Goal: Task Accomplishment & Management: Manage account settings

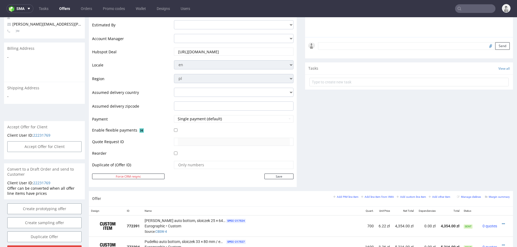
scroll to position [145, 0]
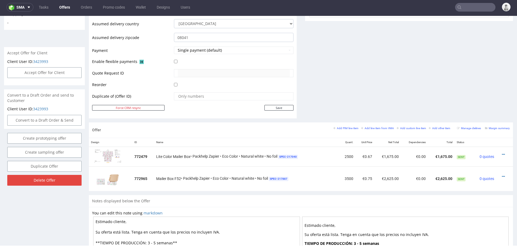
scroll to position [218, 0]
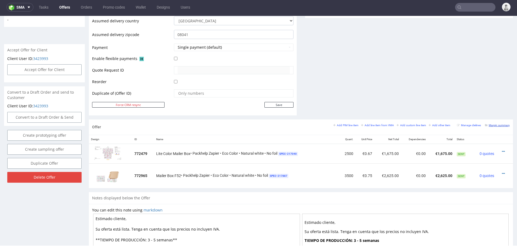
click at [489, 124] on small "Margin summary" at bounding box center [497, 125] width 25 height 3
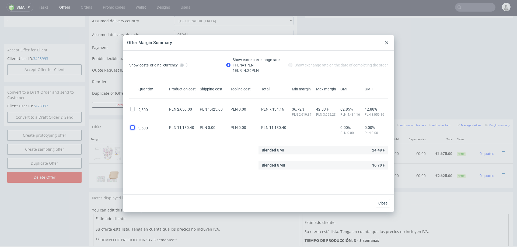
click at [133, 126] on input "checkbox" at bounding box center [132, 127] width 4 height 4
checkbox input "true"
click at [132, 109] on input "checkbox" at bounding box center [132, 109] width 4 height 4
checkbox input "true"
click at [383, 204] on span "Close" at bounding box center [382, 203] width 9 height 4
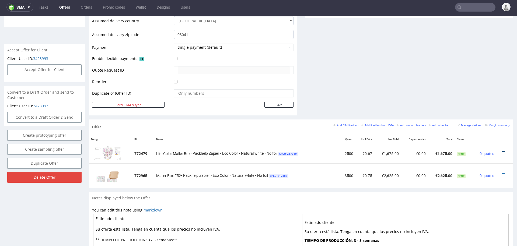
click at [502, 150] on icon at bounding box center [503, 152] width 3 height 4
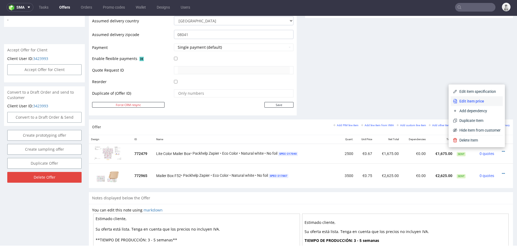
click at [473, 99] on span "Edit item price" at bounding box center [478, 101] width 43 height 5
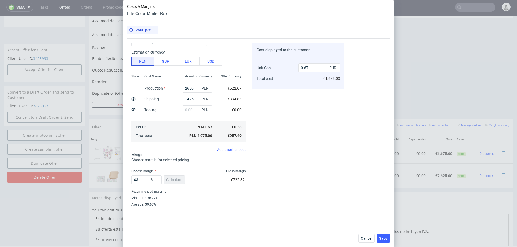
scroll to position [32, 0]
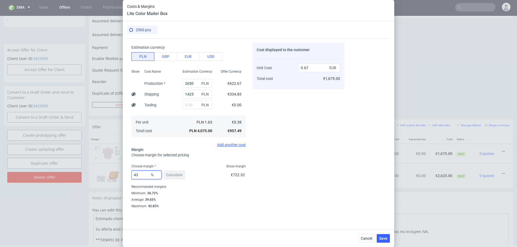
click at [144, 176] on input "43" at bounding box center [146, 175] width 30 height 9
type input "36"
type input "0.59"
type input "37"
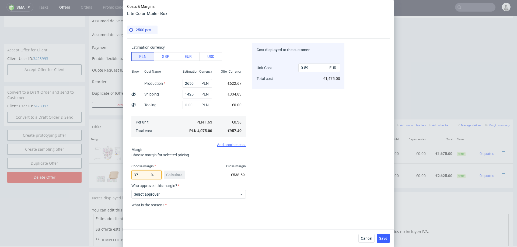
type input "0.6"
type input "38"
type input "0.61"
type input "38"
click at [297, 182] on div "Cost displayed to the customer Unit Cost Total cost 0.61 EUR €1,525.00" at bounding box center [298, 125] width 92 height 165
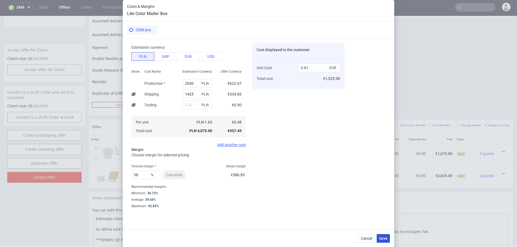
click at [387, 238] on span "Save" at bounding box center [383, 239] width 8 height 4
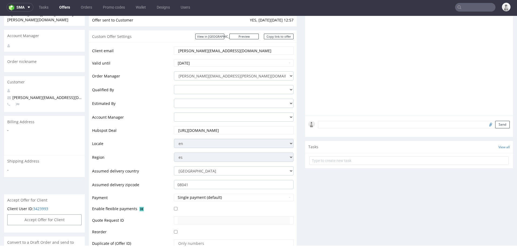
scroll to position [193, 0]
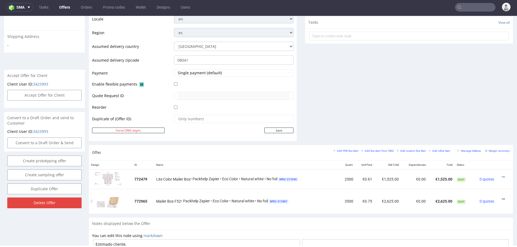
click at [502, 197] on icon at bounding box center [503, 199] width 3 height 4
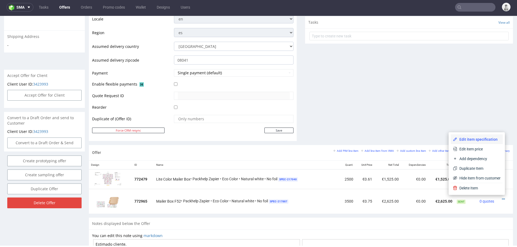
click at [475, 138] on span "Edit item specification" at bounding box center [478, 139] width 43 height 5
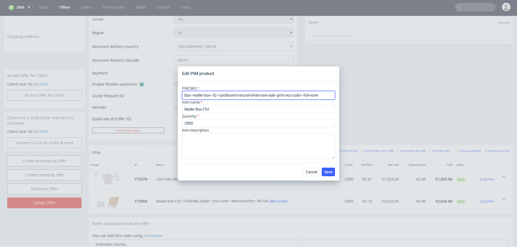
click at [268, 97] on input "box--mailer-box--52--cardboard-natural-white-one-side--print-eco-color--foil-no…" at bounding box center [258, 95] width 153 height 9
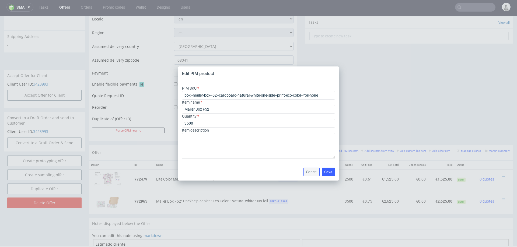
click at [314, 168] on button "Cancel" at bounding box center [311, 172] width 16 height 9
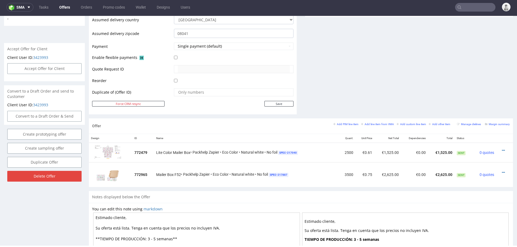
scroll to position [226, 0]
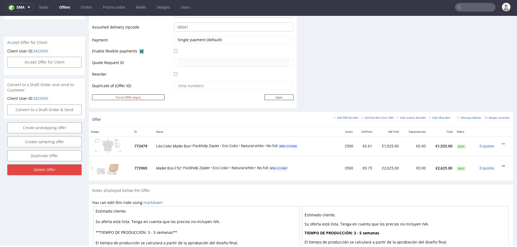
click at [502, 165] on icon at bounding box center [503, 166] width 3 height 4
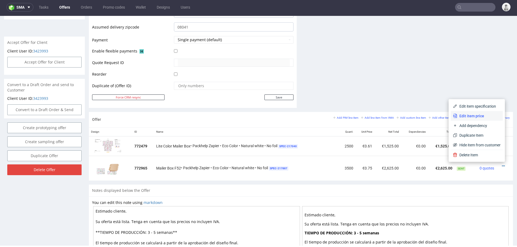
click at [469, 115] on span "Edit item price" at bounding box center [478, 115] width 43 height 5
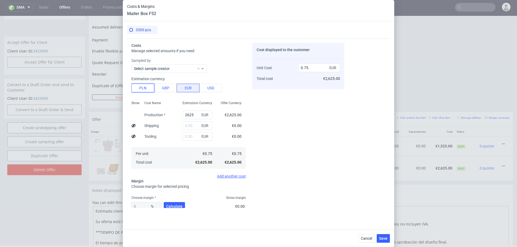
click at [141, 89] on button "PLN" at bounding box center [142, 88] width 23 height 9
type input "0.18"
click at [191, 114] on input "2625" at bounding box center [198, 115] width 30 height 9
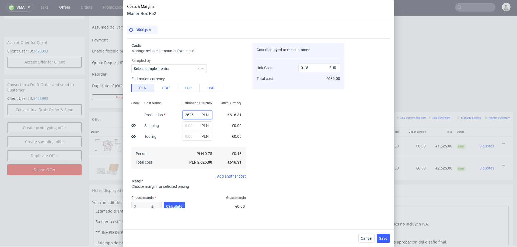
type input "4"
type input "0"
type input "472"
type input "0.03"
type input "4725"
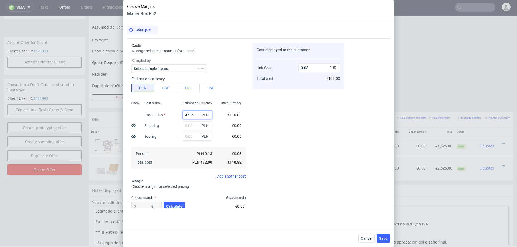
type input "0.32"
type input "4725"
click at [189, 127] on input "text" at bounding box center [198, 125] width 30 height 9
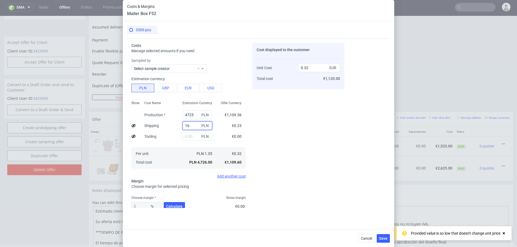
type input "165"
type input "0.33"
type input "1650"
type input "0.43"
type input "1650"
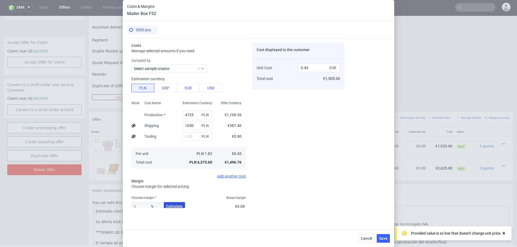
click at [176, 205] on span "Calculate" at bounding box center [174, 207] width 16 height 4
type input "36.67"
type input "0.67"
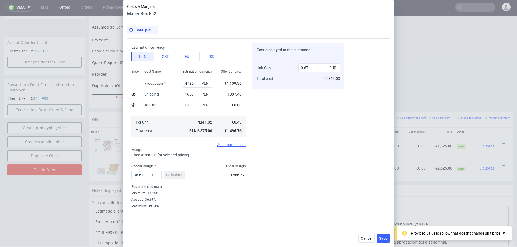
scroll to position [30, 0]
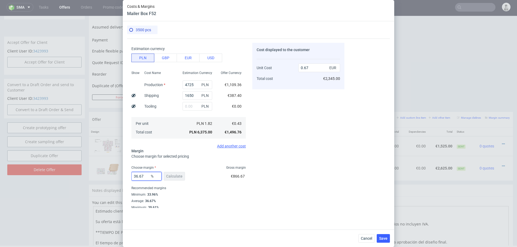
click at [143, 177] on input "36.67" at bounding box center [146, 176] width 30 height 9
type input "40"
type input "0.71"
type input "43"
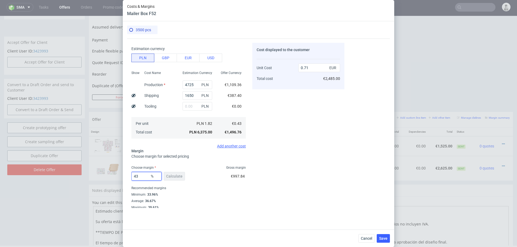
type input "0.75"
type input "41"
type input "0.72"
type input "42"
type input "0.74"
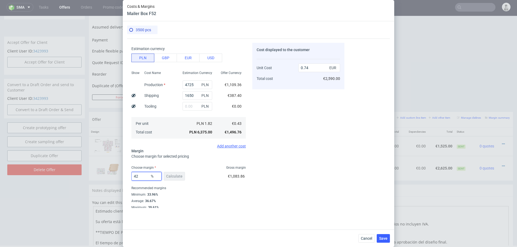
type input "42"
click at [337, 178] on div "Cost displayed to the customer Unit Cost Total cost 0.74 EUR €2,590.00" at bounding box center [298, 125] width 92 height 165
click at [382, 238] on span "Save" at bounding box center [383, 239] width 8 height 4
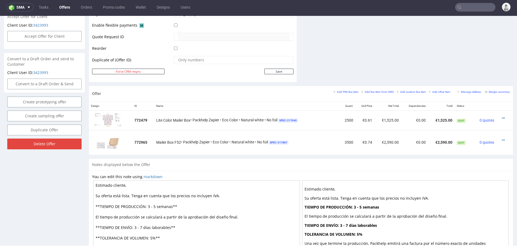
scroll to position [256, 0]
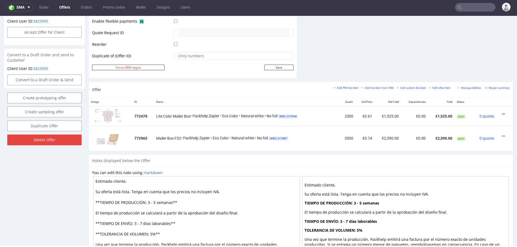
click at [492, 83] on div "Offer Add PIM line item Add line item from VMA Add custom line item Add other i…" at bounding box center [301, 89] width 424 height 15
click at [492, 86] on link "Margin summary" at bounding box center [497, 88] width 25 height 4
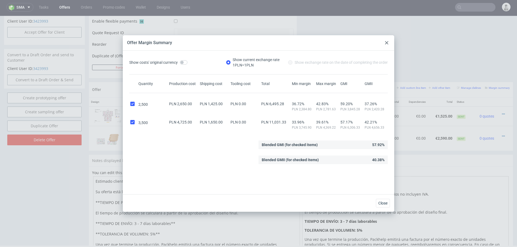
click at [387, 41] on div at bounding box center [386, 43] width 6 height 6
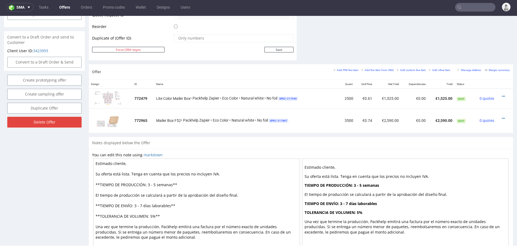
scroll to position [273, 0]
click at [502, 117] on icon at bounding box center [503, 119] width 3 height 4
click at [476, 69] on span "Edit item price" at bounding box center [478, 68] width 43 height 5
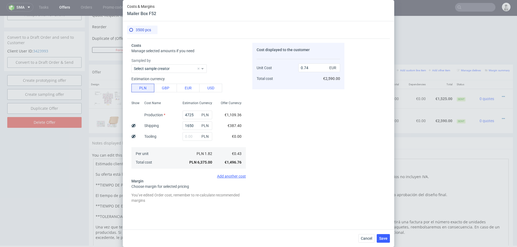
scroll to position [47, 0]
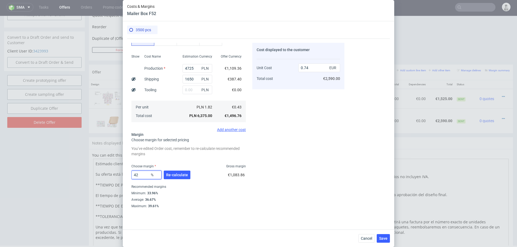
click at [145, 176] on input "42" at bounding box center [146, 175] width 30 height 9
type input "41"
type input "0.72"
type input "41.5"
type input "0.73"
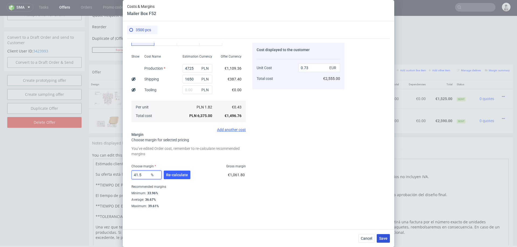
type input "41.5"
click at [384, 237] on span "Save" at bounding box center [383, 239] width 8 height 4
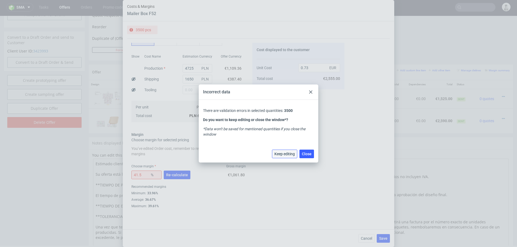
click at [291, 156] on span "Keep editing" at bounding box center [284, 154] width 20 height 4
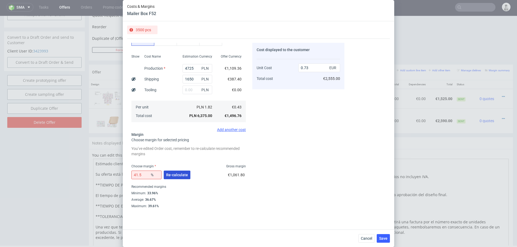
click at [183, 175] on span "Re-calculate" at bounding box center [177, 175] width 22 height 4
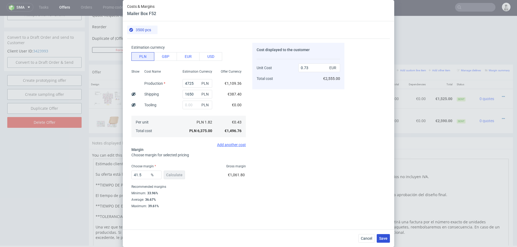
click at [384, 240] on span "Save" at bounding box center [383, 239] width 8 height 4
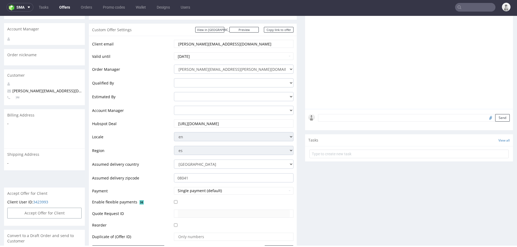
scroll to position [229, 0]
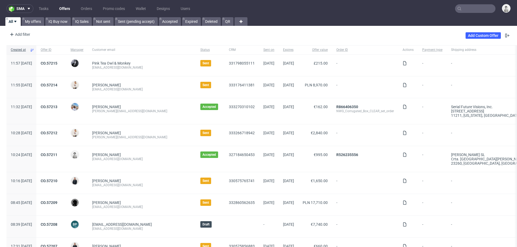
click at [470, 7] on input "text" at bounding box center [475, 8] width 40 height 9
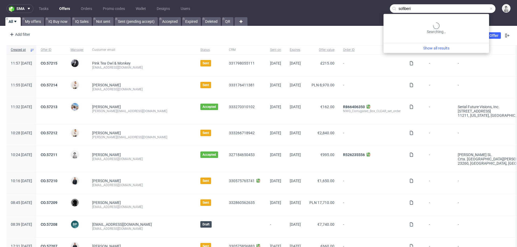
type input "sofiberi"
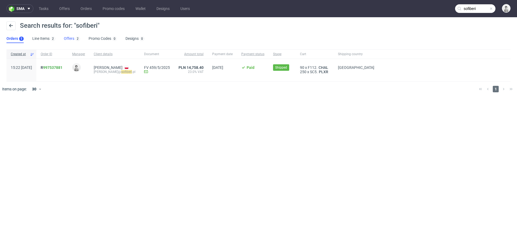
click at [69, 38] on link "Offers 2" at bounding box center [72, 38] width 16 height 9
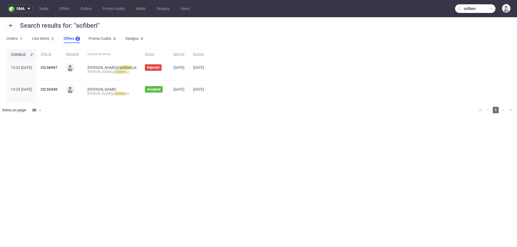
click at [62, 86] on div "CO.55349" at bounding box center [48, 92] width 25 height 22
click at [57, 88] on link "CO.55349" at bounding box center [49, 89] width 17 height 4
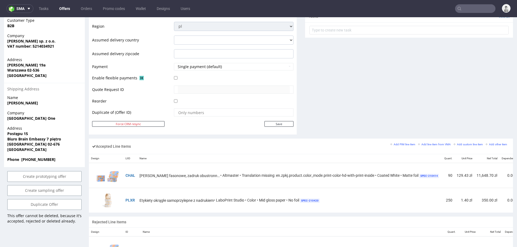
scroll to position [220, 0]
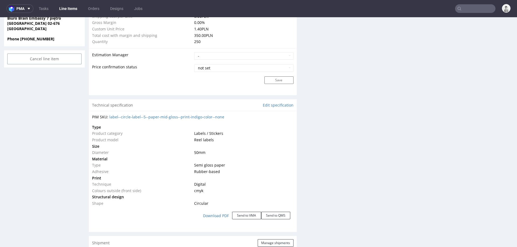
scroll to position [433, 0]
drag, startPoint x: 237, startPoint y: 114, endPoint x: 109, endPoint y: 117, distance: 127.9
click at [109, 117] on div "PIM SKU: label--circle-label--5--paper-mid-gloss--print-indigo-color--none" at bounding box center [192, 115] width 201 height 5
copy link "label--circle-label--5--paper-mid-gloss--print-indigo-color--none"
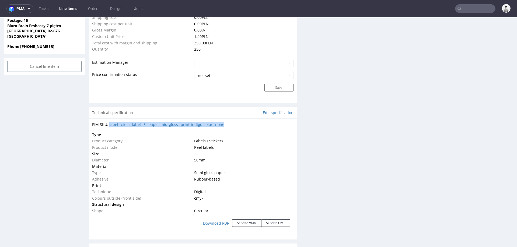
scroll to position [424, 0]
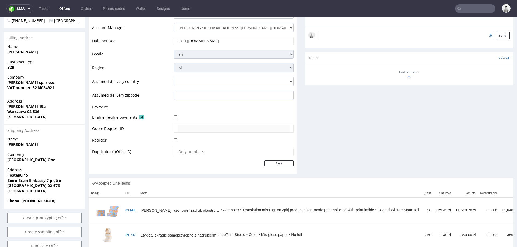
scroll to position [232, 0]
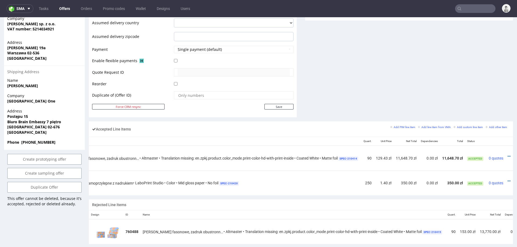
scroll to position [0, 93]
click at [502, 179] on icon at bounding box center [503, 181] width 3 height 4
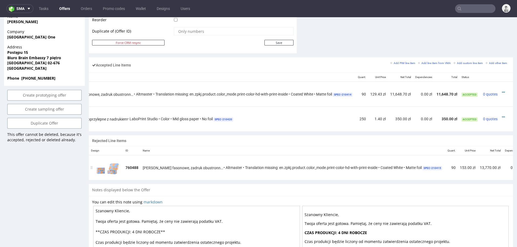
scroll to position [293, 0]
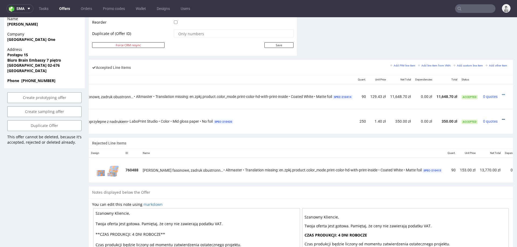
click at [502, 118] on icon at bounding box center [503, 120] width 3 height 4
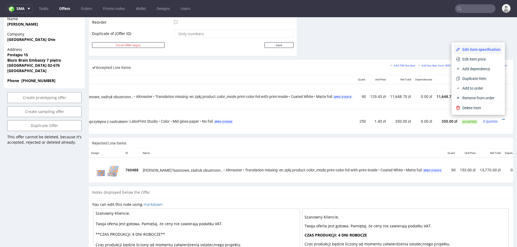
click at [484, 49] on span "Edit item specification" at bounding box center [480, 49] width 40 height 5
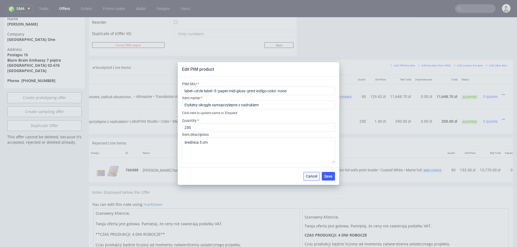
click at [309, 179] on button "Cancel" at bounding box center [311, 176] width 16 height 9
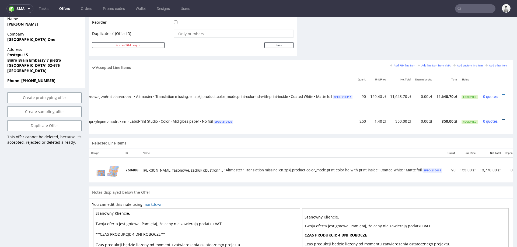
click at [502, 118] on icon at bounding box center [503, 120] width 3 height 4
click at [479, 58] on span "Edit item price" at bounding box center [481, 59] width 39 height 5
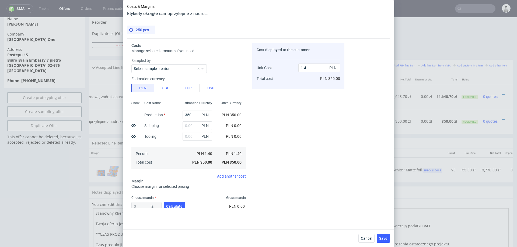
scroll to position [32, 0]
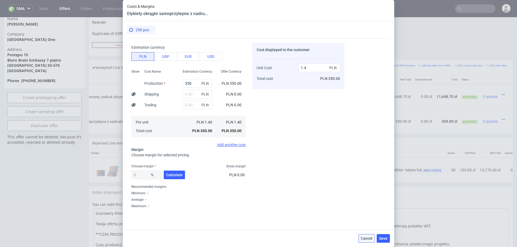
click at [361, 240] on span "Cancel" at bounding box center [366, 239] width 11 height 4
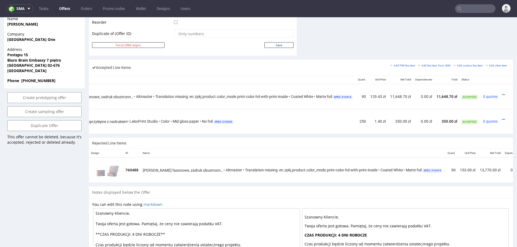
scroll to position [0, 0]
